Goal: Transaction & Acquisition: Book appointment/travel/reservation

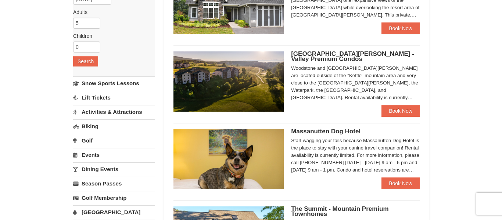
scroll to position [91, 0]
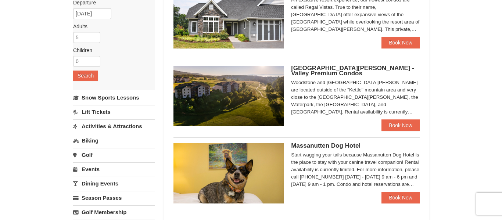
click at [402, 27] on div "An exclusive resort experience, our newest condos are called Regal Vistas. True…" at bounding box center [355, 14] width 129 height 37
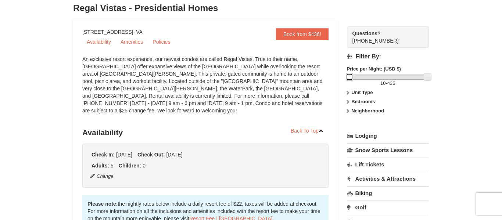
drag, startPoint x: 348, startPoint y: 77, endPoint x: 339, endPoint y: 79, distance: 8.9
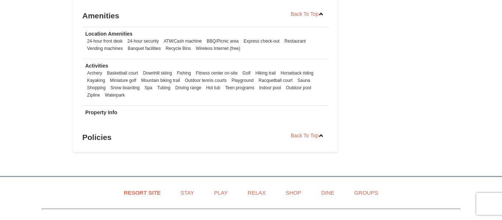
scroll to position [574, 0]
